Goal: Information Seeking & Learning: Understand process/instructions

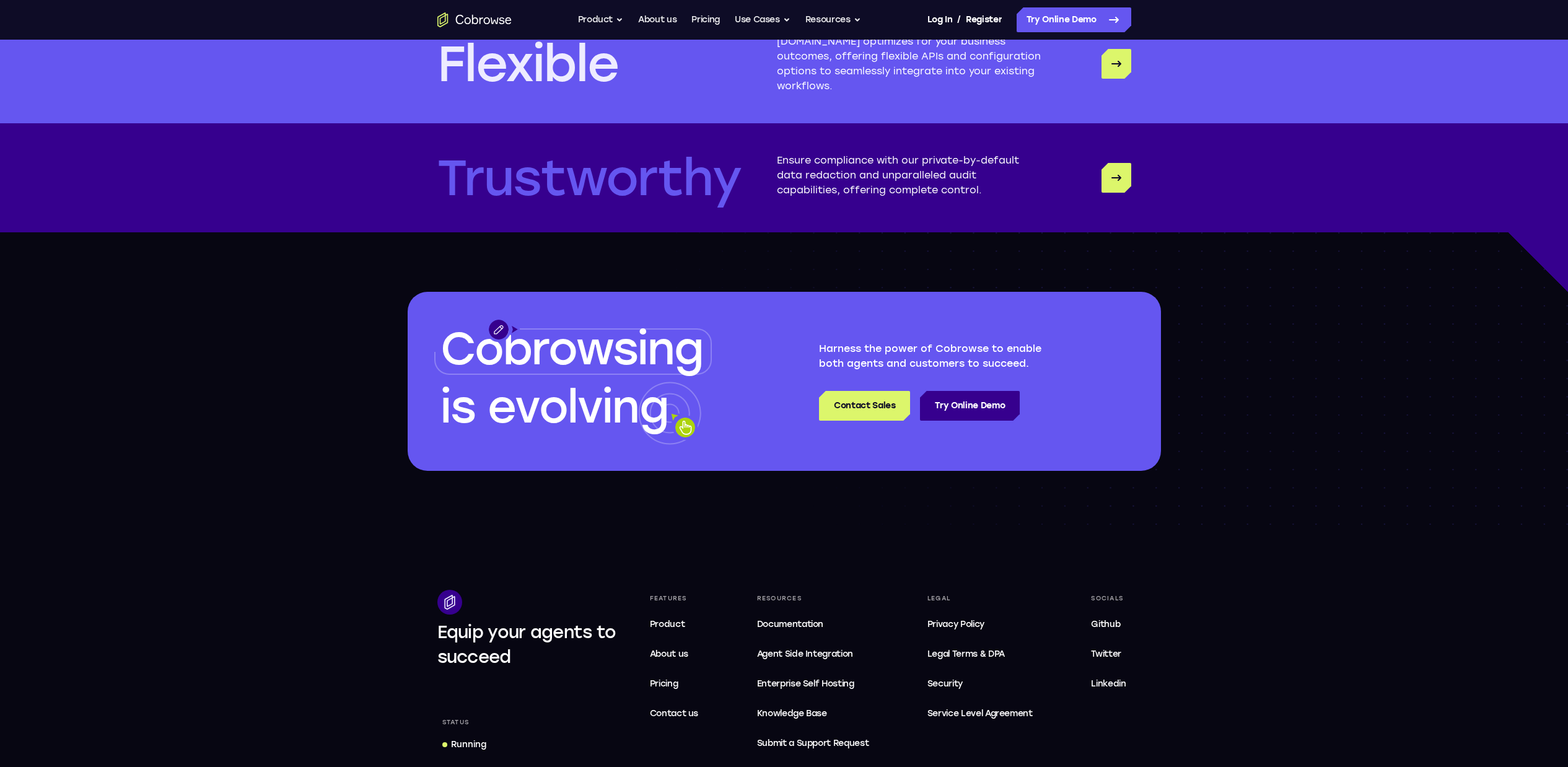
scroll to position [3576, 0]
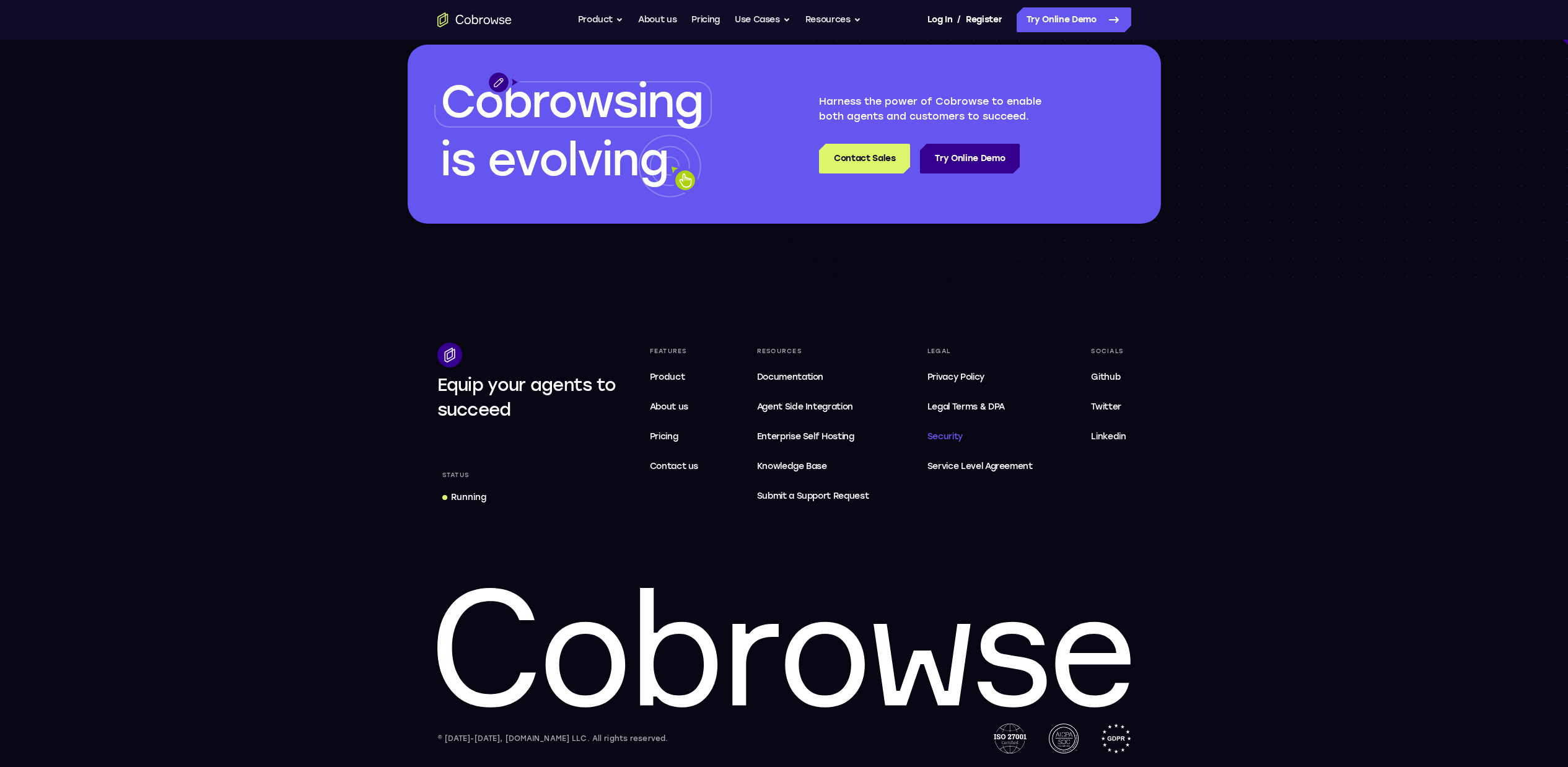
click at [949, 436] on span "Security" at bounding box center [945, 436] width 35 height 10
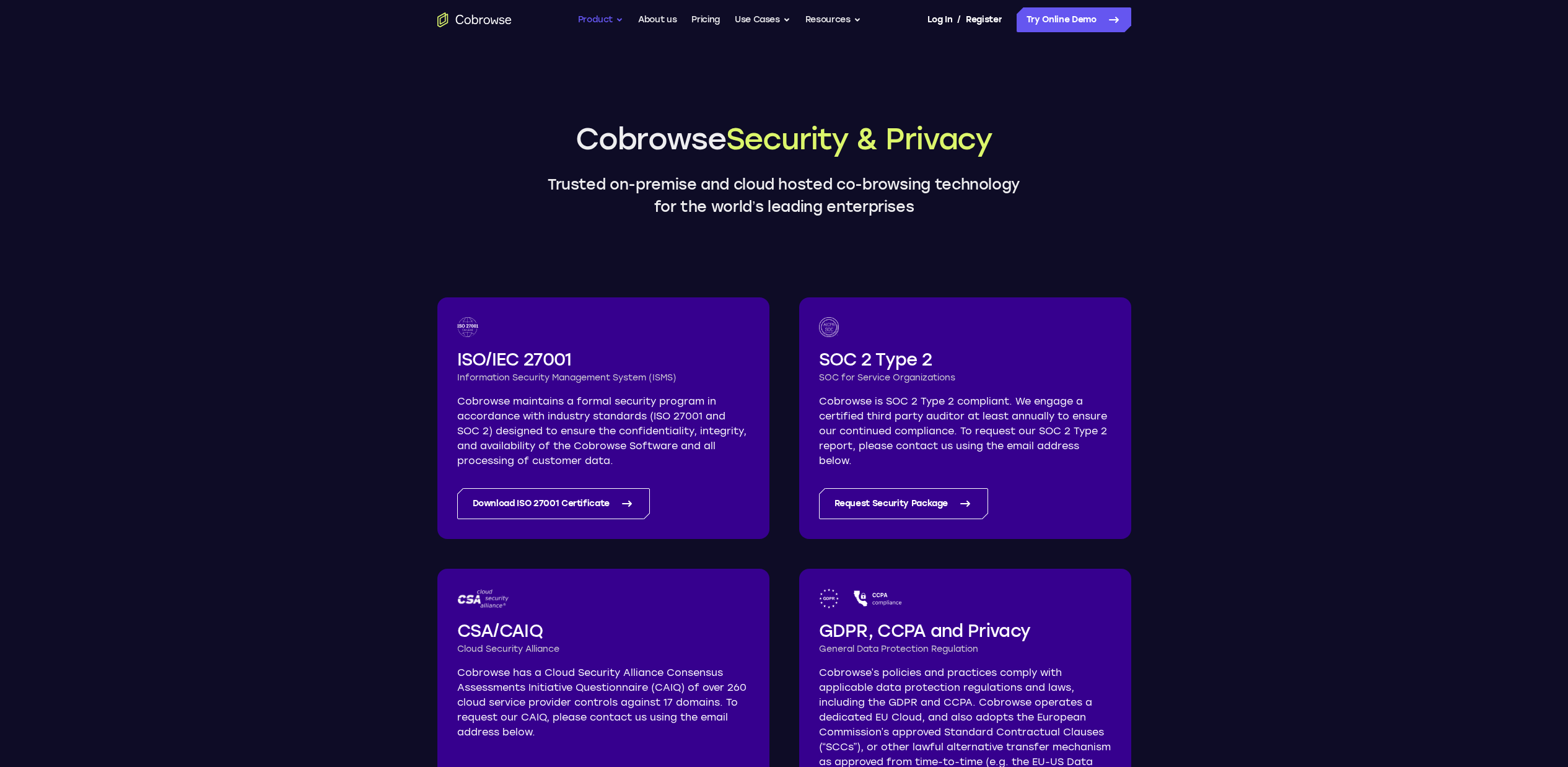
click at [602, 17] on button "Product" at bounding box center [601, 20] width 46 height 24
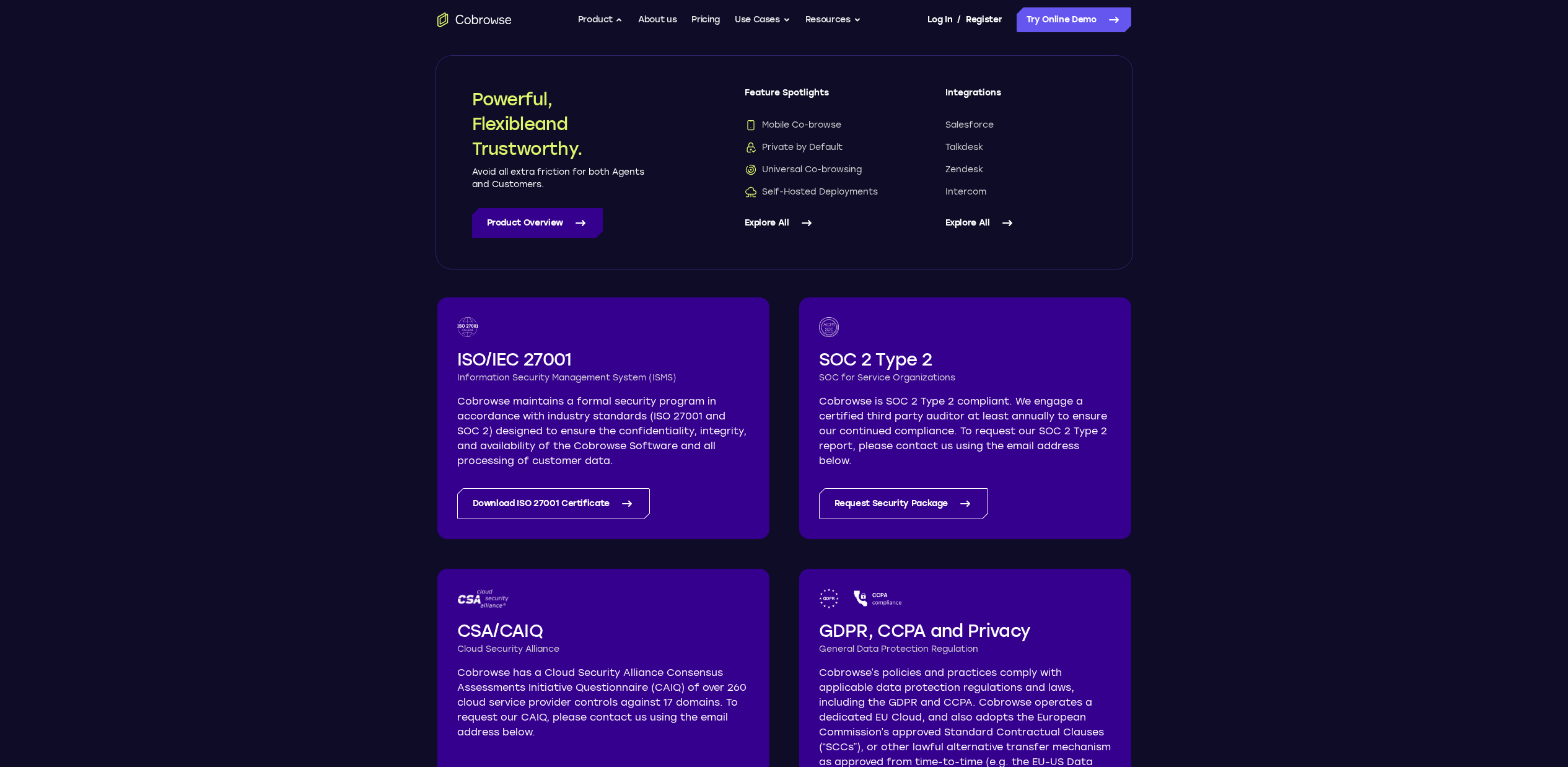
click at [521, 222] on link "Product Overview" at bounding box center [537, 223] width 131 height 30
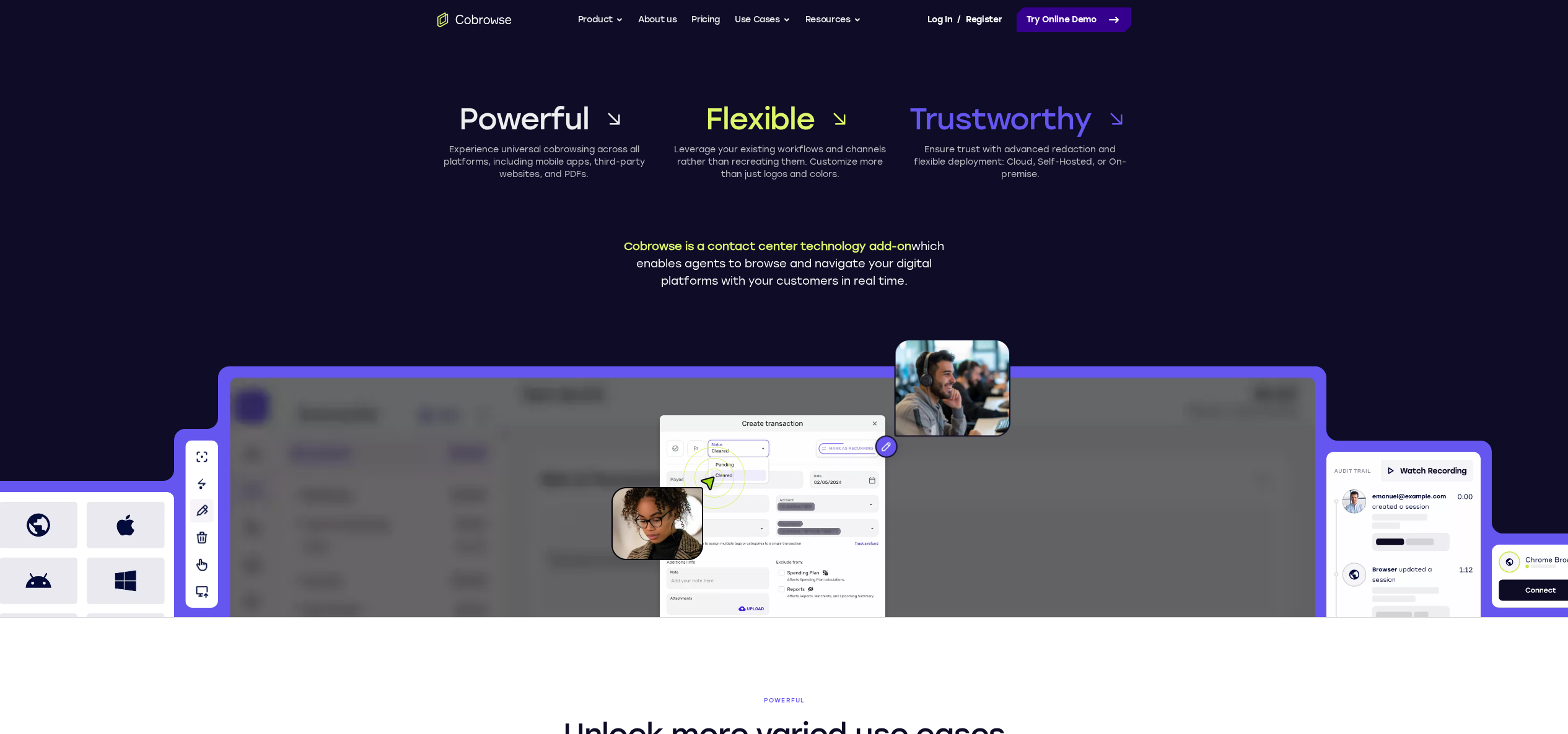
click at [1069, 22] on link "Try Online Demo" at bounding box center [1074, 20] width 115 height 24
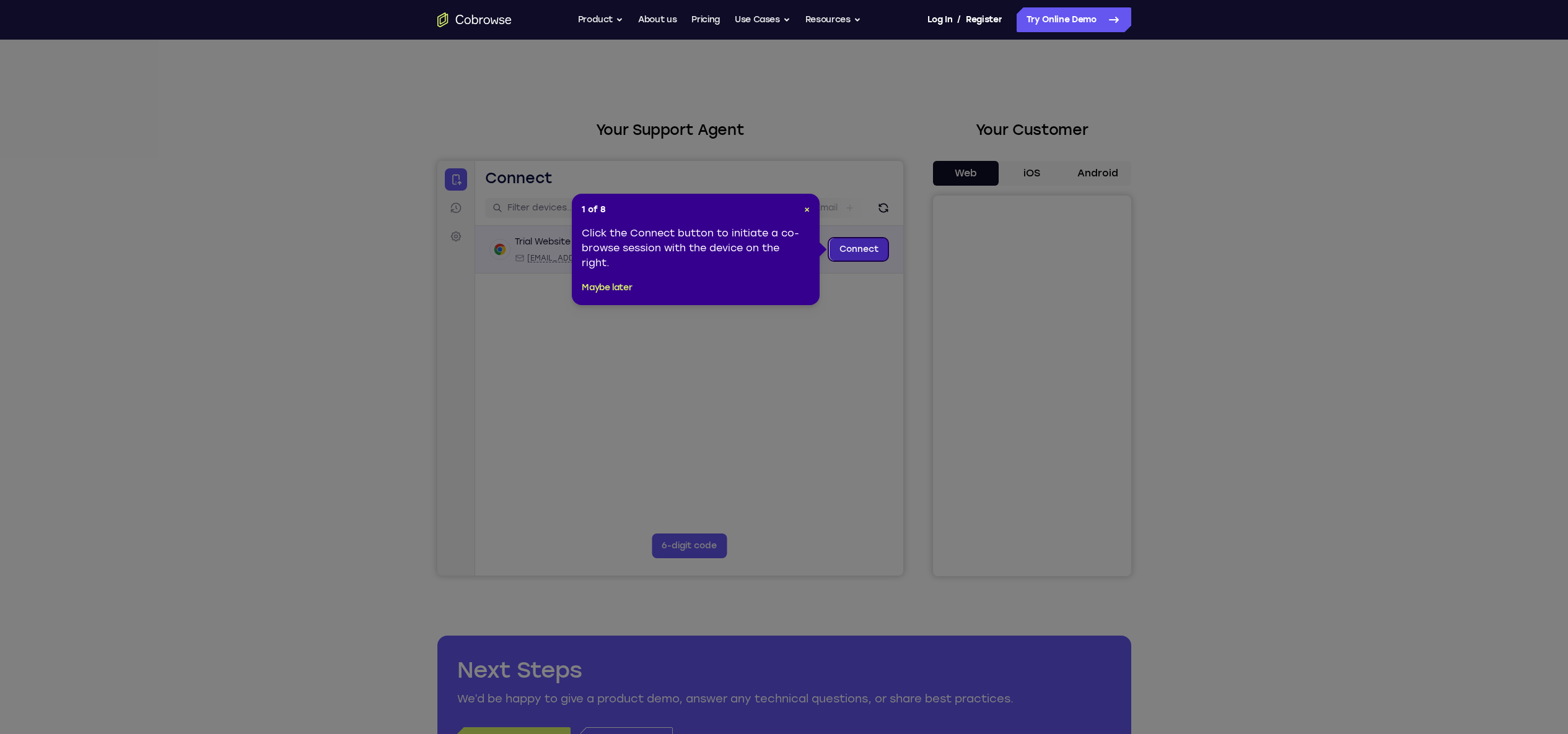
click at [860, 254] on link "Connect" at bounding box center [858, 250] width 59 height 22
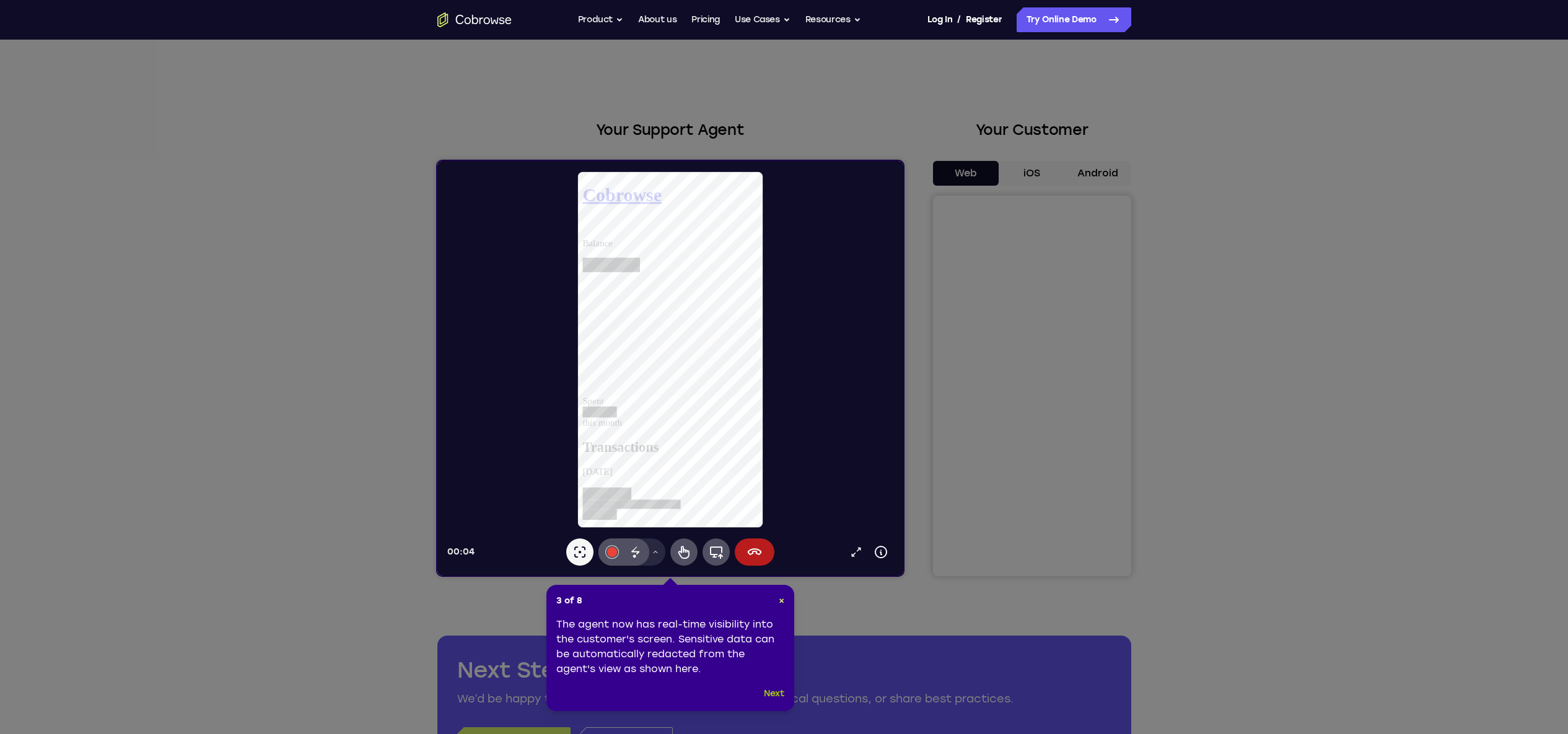
click at [775, 696] on button "Next" at bounding box center [774, 693] width 20 height 15
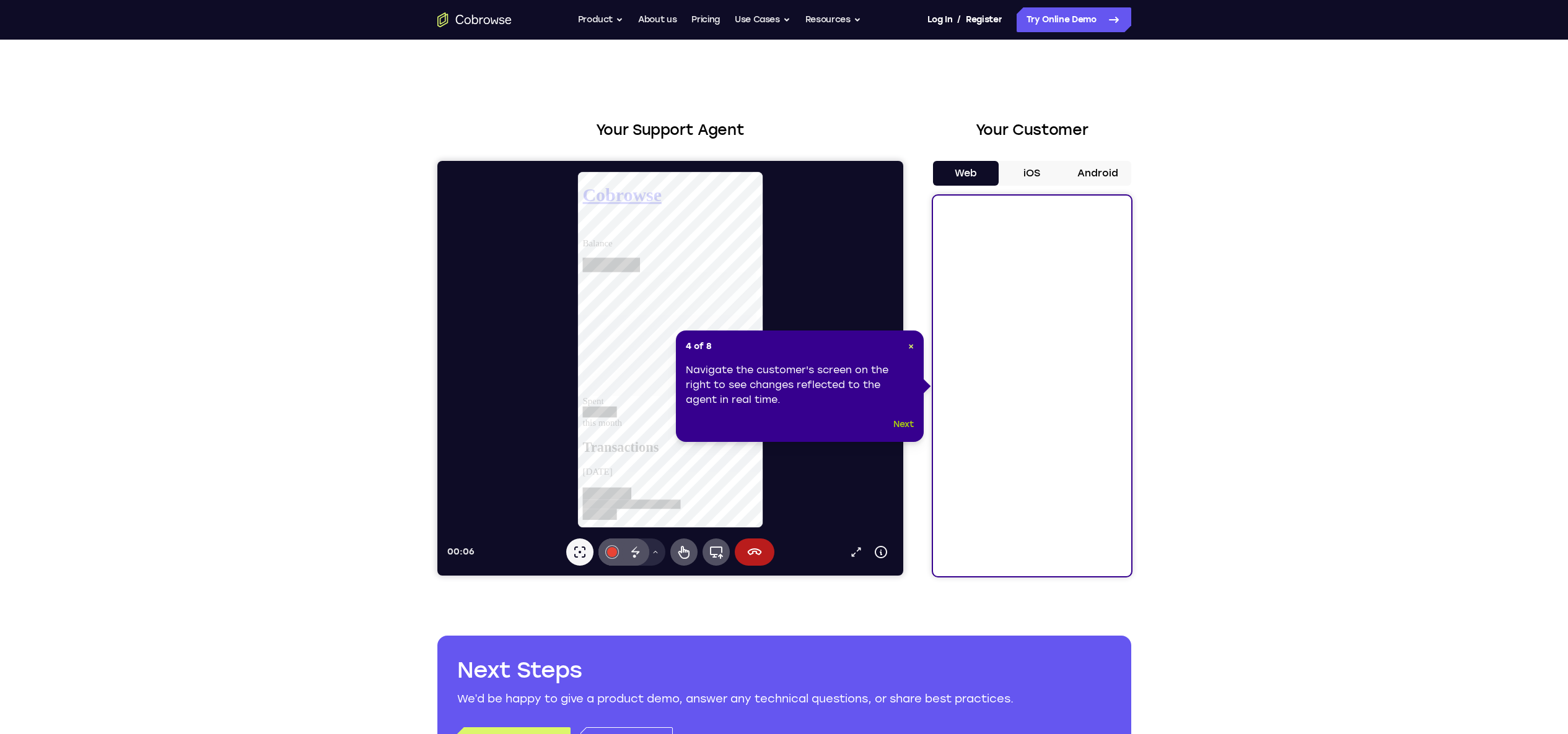
click at [913, 426] on div "4 of 8 × Navigate the customer's screen on the right to see changes reflected t…" at bounding box center [799, 386] width 248 height 111
click at [904, 424] on button "Next" at bounding box center [903, 424] width 20 height 15
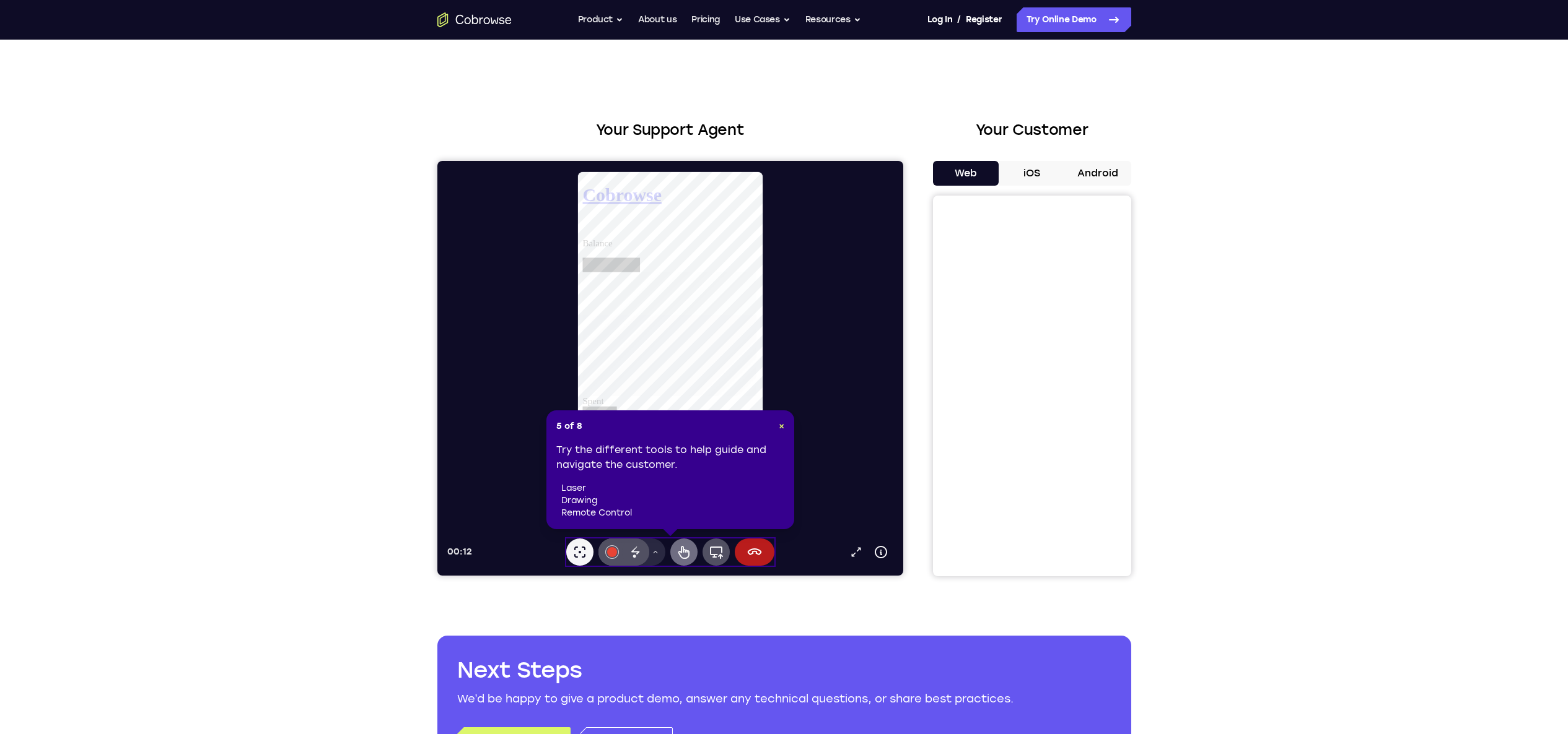
click at [680, 557] on icon at bounding box center [683, 552] width 11 height 13
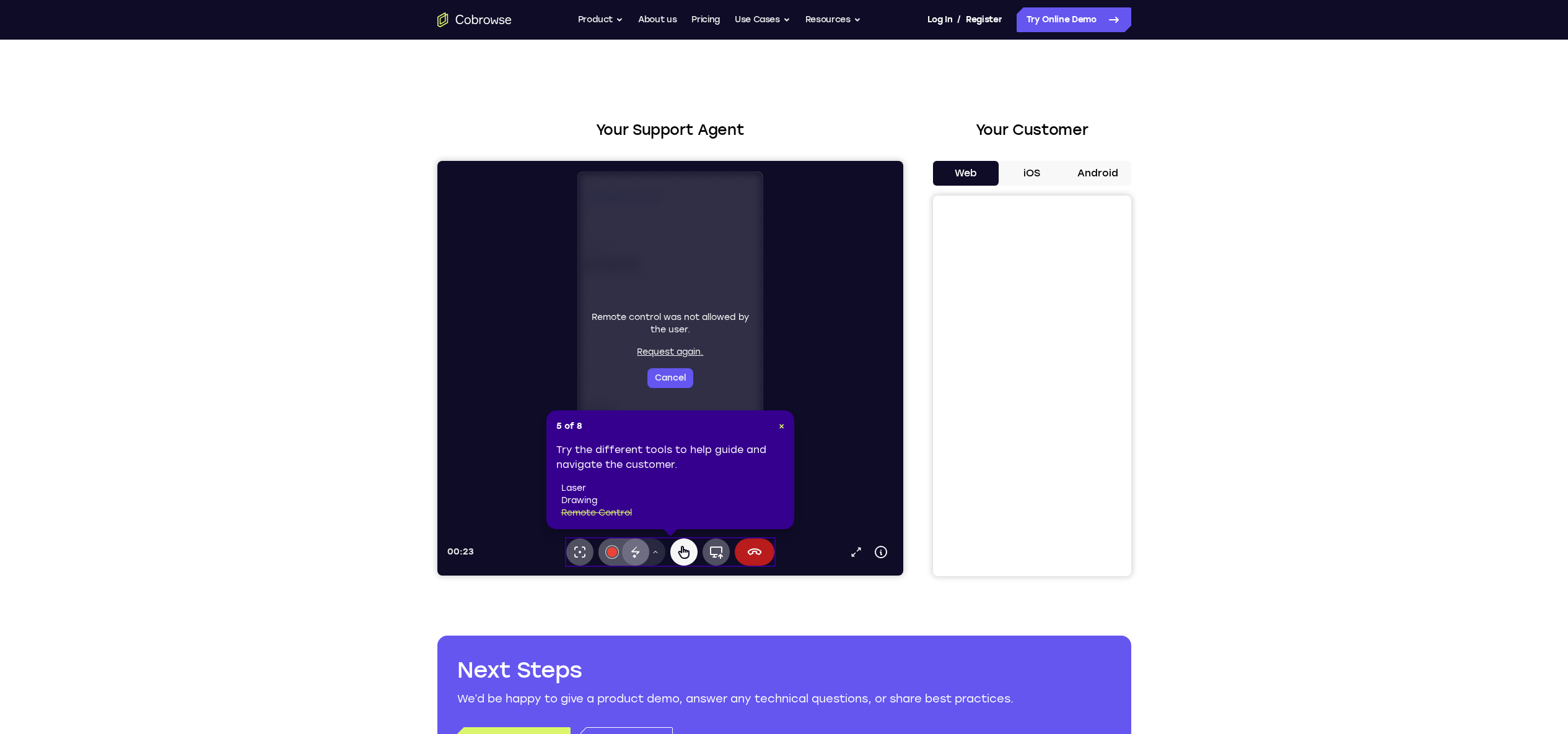
click at [631, 556] on icon at bounding box center [634, 552] width 15 height 15
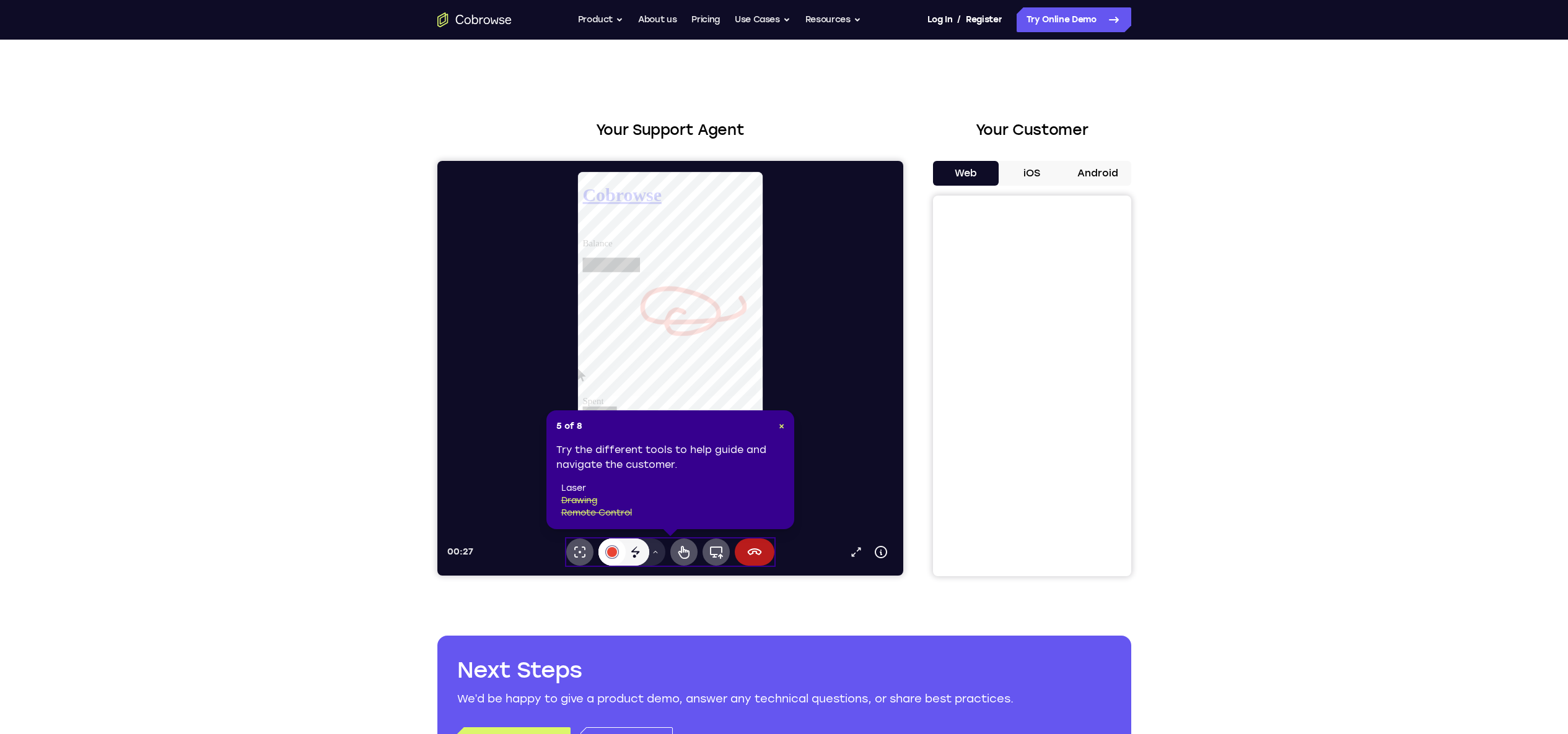
click at [613, 555] on div at bounding box center [611, 552] width 10 height 10
click at [613, 553] on div at bounding box center [611, 552] width 10 height 10
click at [574, 553] on icon at bounding box center [578, 552] width 15 height 15
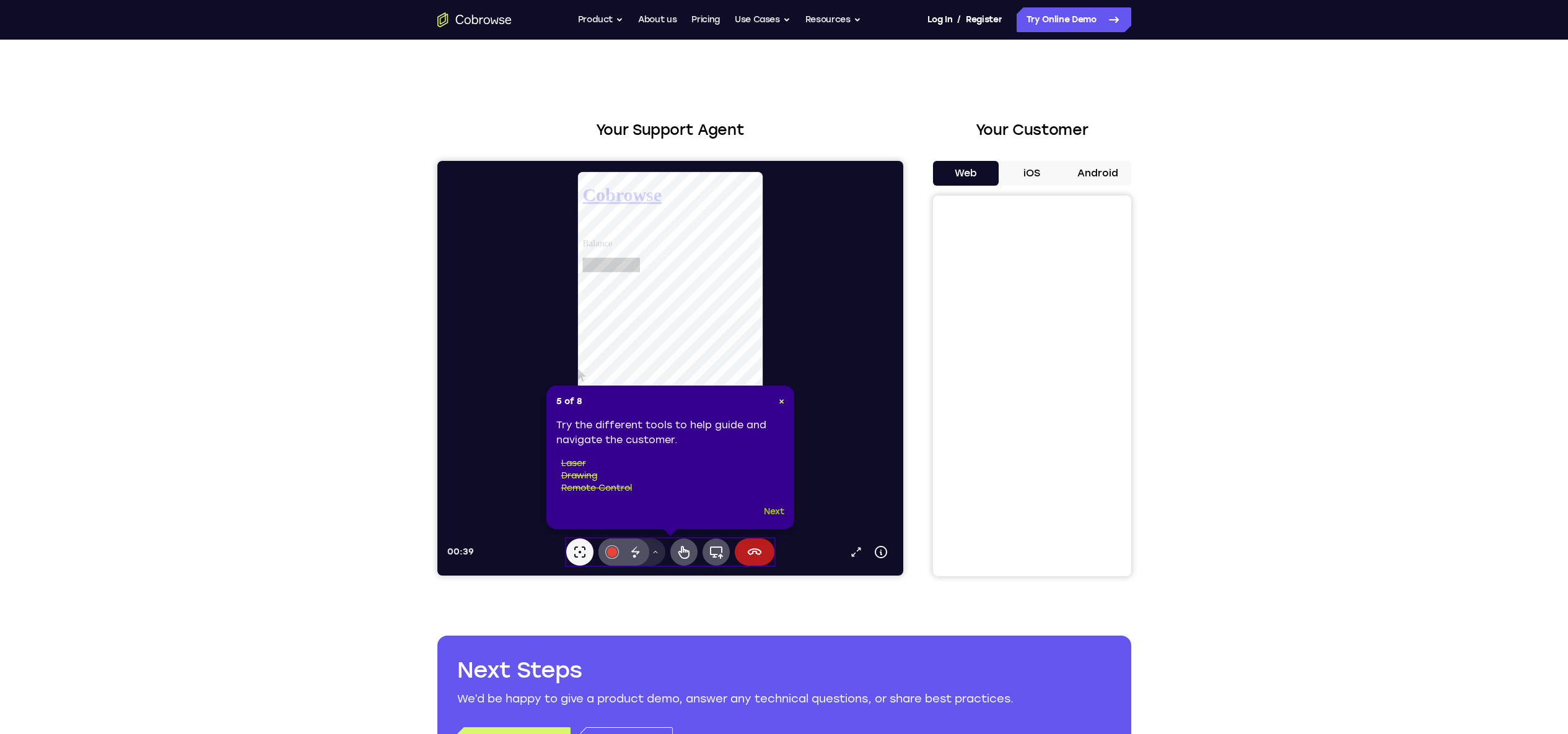
drag, startPoint x: 774, startPoint y: 509, endPoint x: 337, endPoint y: 348, distance: 465.7
click at [774, 509] on button "Next" at bounding box center [774, 512] width 20 height 15
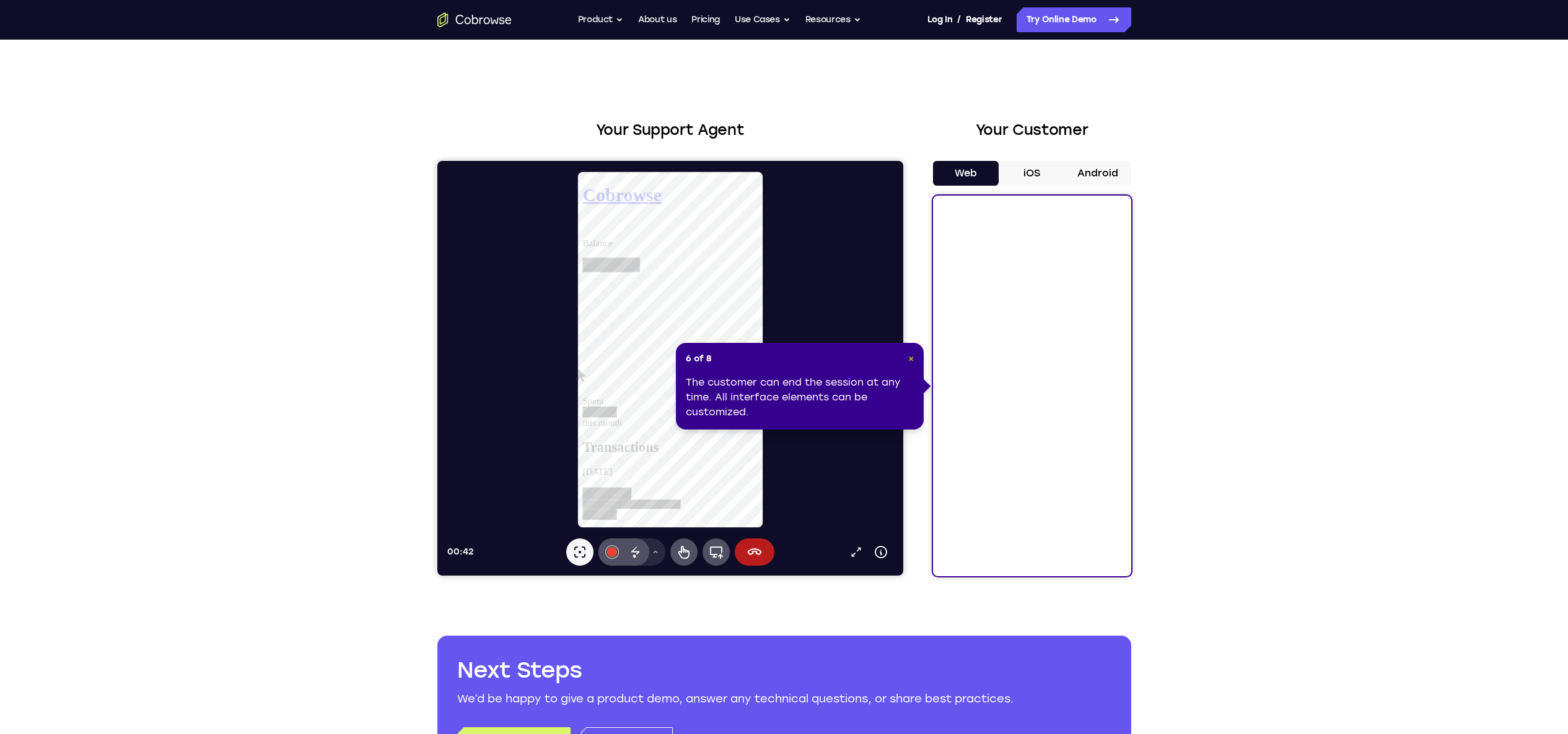
click at [911, 357] on span "×" at bounding box center [911, 359] width 6 height 10
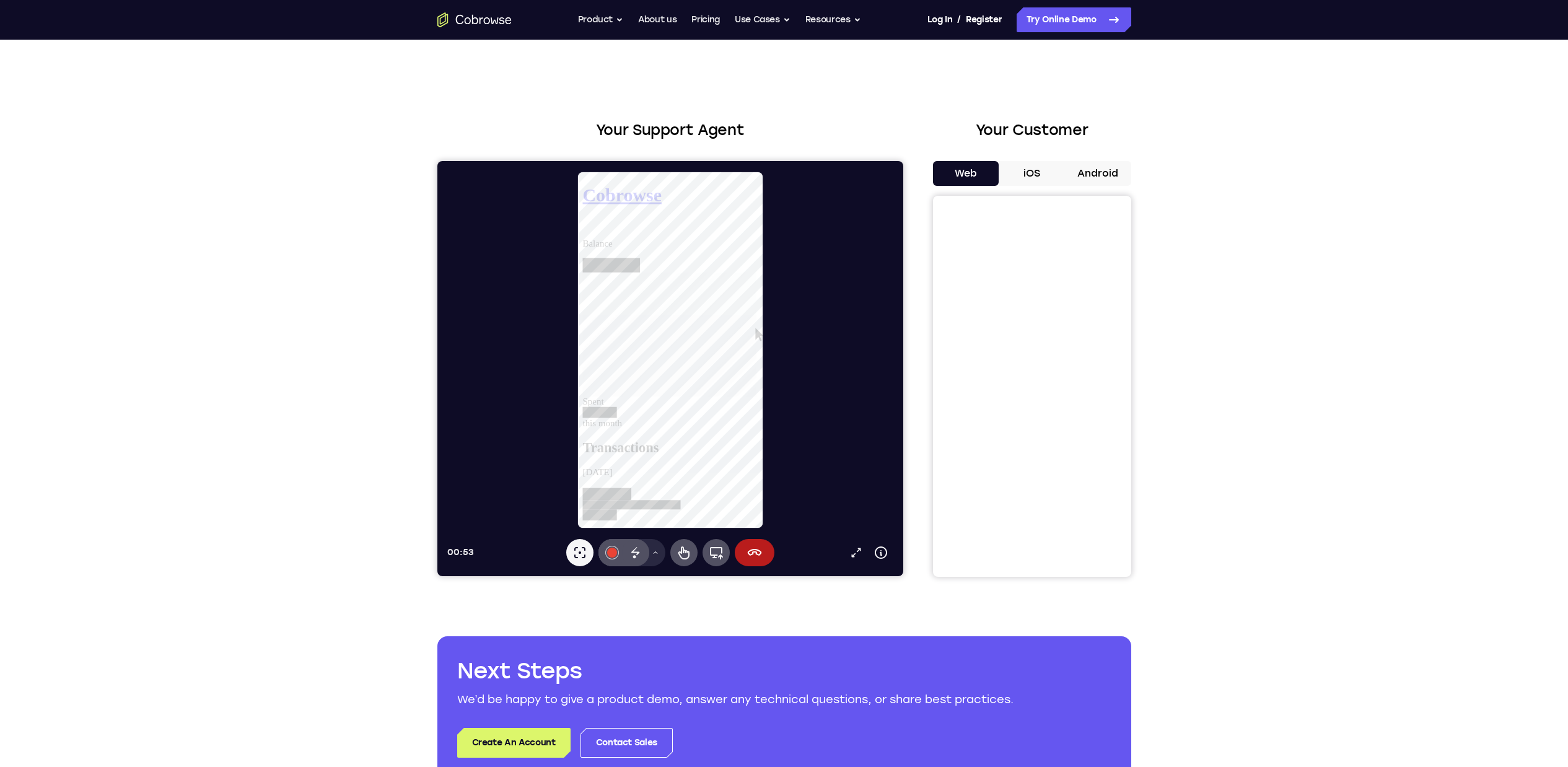
click at [717, 125] on h2 "Your Support Agent" at bounding box center [670, 130] width 466 height 22
